Goal: Navigation & Orientation: Find specific page/section

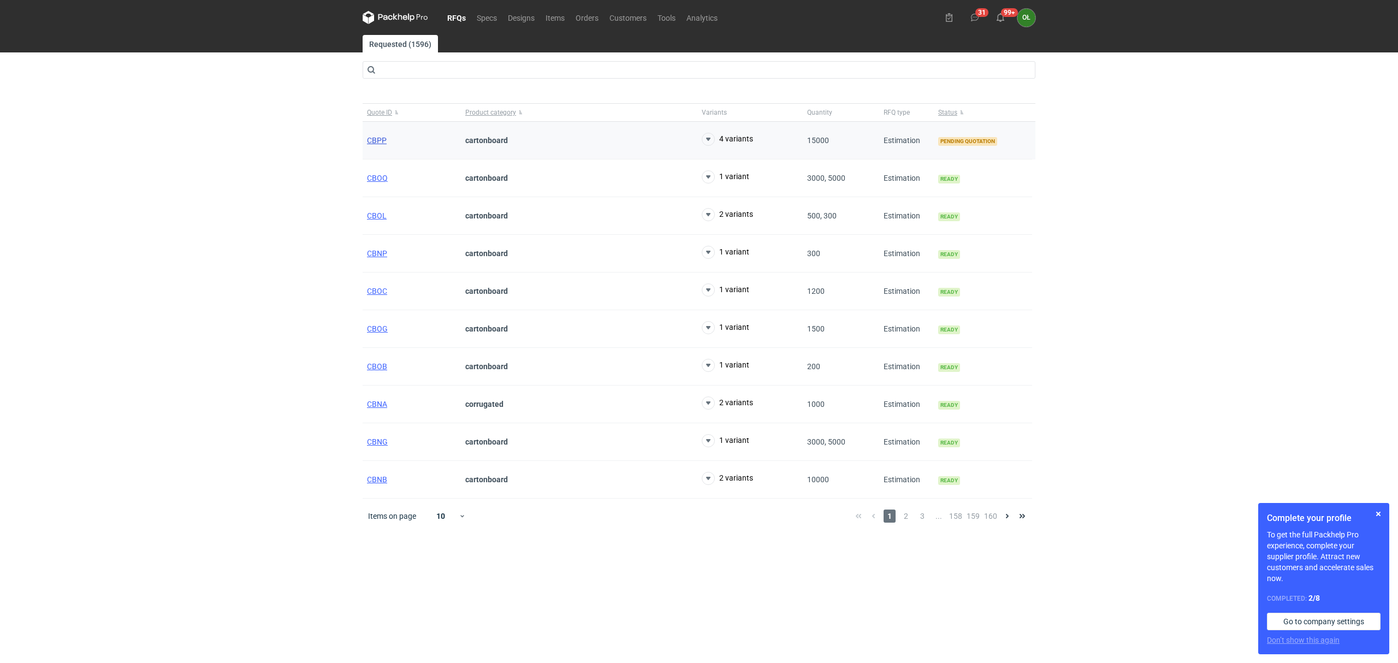
click at [381, 143] on span "CBPP" at bounding box center [377, 140] width 20 height 9
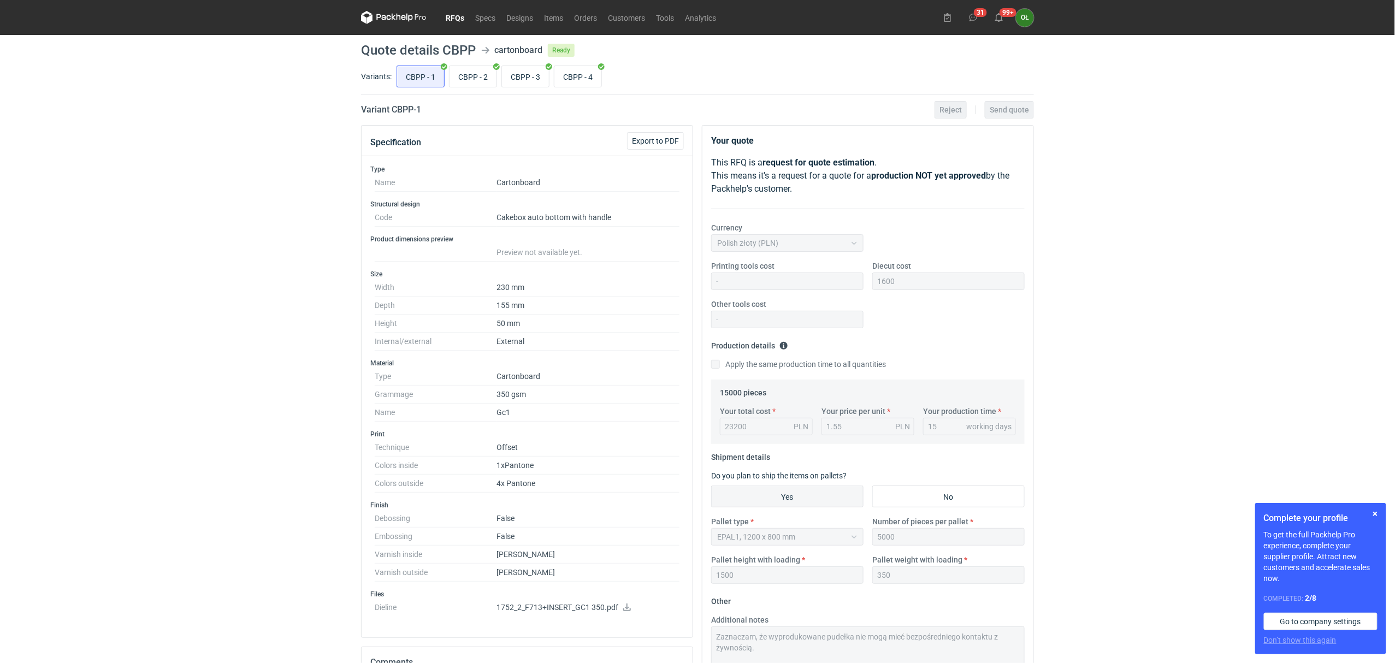
click at [453, 8] on nav "RFQs Specs Designs Items Orders Customers Tools Analytics" at bounding box center [541, 17] width 361 height 35
click at [454, 16] on link "RFQs" at bounding box center [454, 17] width 29 height 13
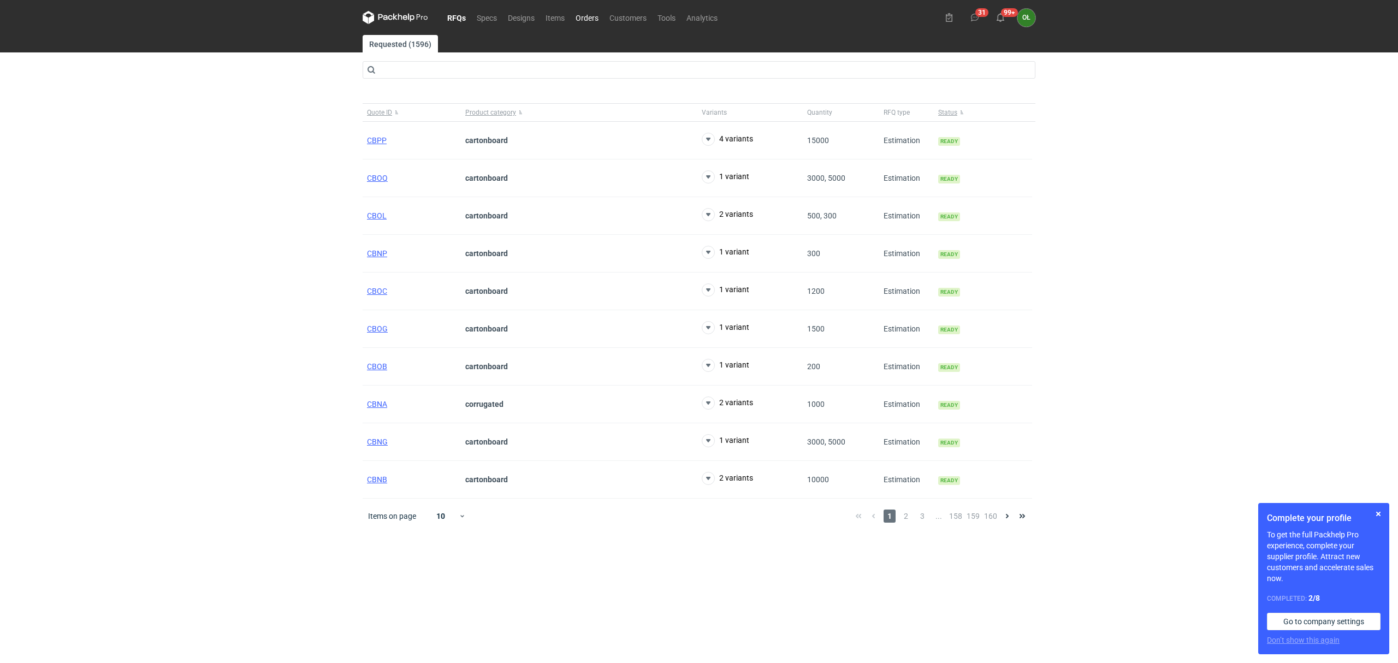
click at [587, 15] on link "Orders" at bounding box center [587, 17] width 34 height 13
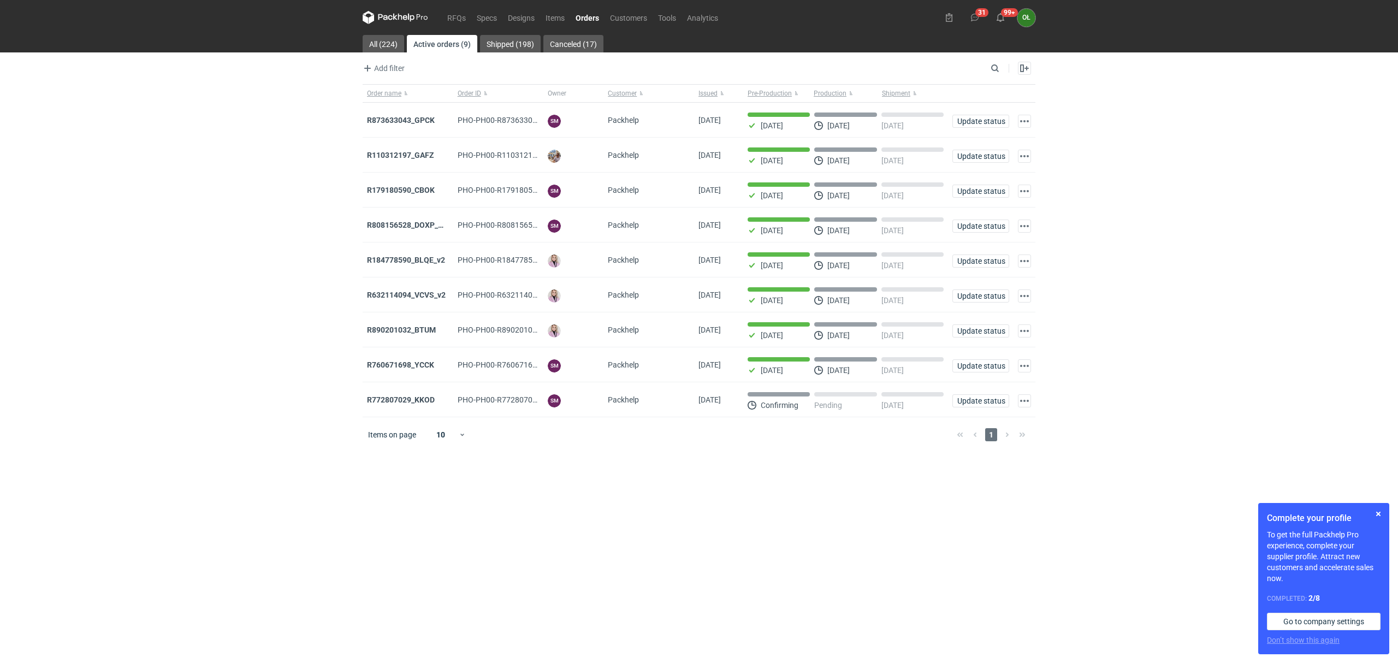
click at [178, 333] on div "RFQs Specs Designs Items Orders Customers Tools Analytics 31 99+ OŁ [PERSON_NAM…" at bounding box center [699, 331] width 1398 height 663
